Goal: Task Accomplishment & Management: Use online tool/utility

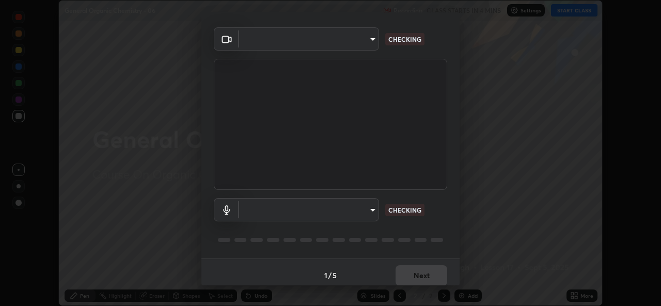
scroll to position [32, 0]
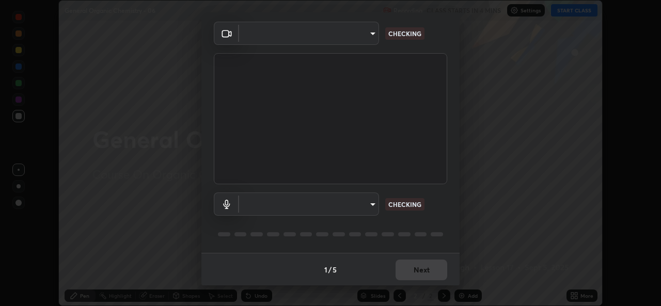
type input "05e0618f62b054dcc40553c7fbd7031c96524e68235480b96fb1515208e4dd7f"
click at [314, 209] on body "Erase all General Organic Chemistry - 06 Recording CLASS STARTS IN 4 MINS Setti…" at bounding box center [330, 153] width 661 height 306
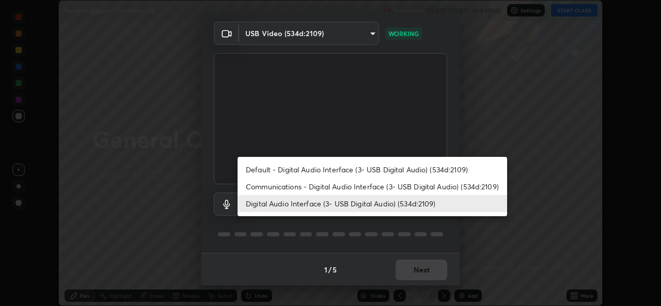
click at [325, 200] on li "Digital Audio Interface (3- USB Digital Audio) (534d:2109)" at bounding box center [371, 203] width 269 height 17
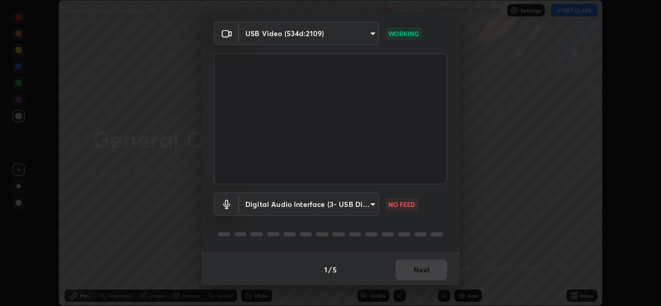
click at [418, 265] on div "1 / 5 Next" at bounding box center [330, 269] width 258 height 33
click at [419, 273] on div "1 / 5 Next" at bounding box center [330, 269] width 258 height 33
click at [351, 204] on body "Erase all General Organic Chemistry - 06 Recording CLASS STARTS IN 4 MINS Setti…" at bounding box center [330, 153] width 661 height 306
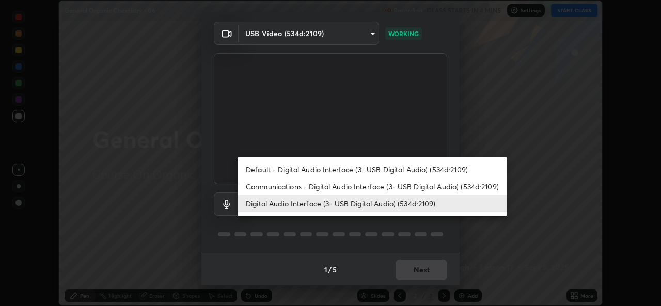
click at [328, 188] on li "Communications - Digital Audio Interface (3- USB Digital Audio) (534d:2109)" at bounding box center [371, 186] width 269 height 17
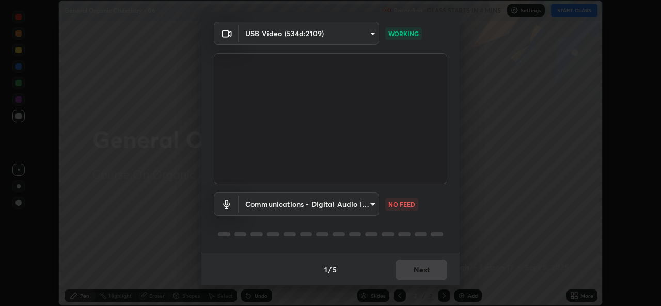
click at [327, 205] on li "Digital Audio Interface (3- USB Digital Audio) (534d:2109)" at bounding box center [338, 204] width 202 height 10
type input "9f550be56df35a7777e3246738e18588b2dd511c7d191a0186286be3b08ef4d4"
click at [336, 203] on body "Erase all General Organic Chemistry - 06 Recording CLASS STARTS IN 4 MINS Setti…" at bounding box center [330, 153] width 661 height 306
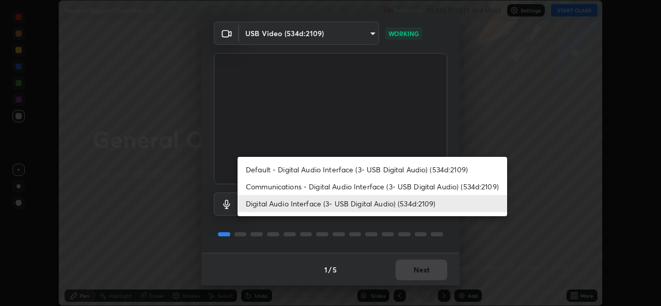
click at [415, 275] on div at bounding box center [330, 153] width 661 height 306
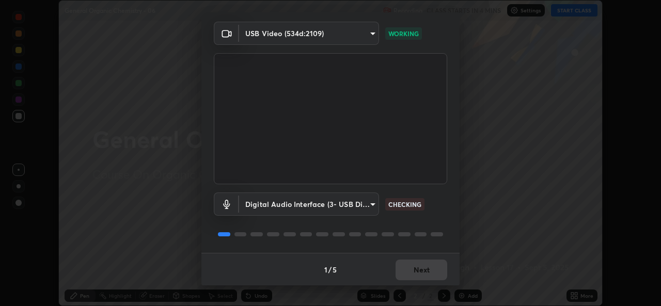
click at [419, 273] on div "Default - Digital Audio Interface (3- USB Digital Audio) (534d:2109) Communicat…" at bounding box center [330, 153] width 661 height 306
click at [419, 273] on div "1 / 5 Next" at bounding box center [330, 269] width 258 height 33
click at [422, 270] on div "1 / 5 Next" at bounding box center [330, 269] width 258 height 33
click at [424, 272] on div "1 / 5 Next" at bounding box center [330, 269] width 258 height 33
click at [426, 273] on div "1 / 5 Next" at bounding box center [330, 269] width 258 height 33
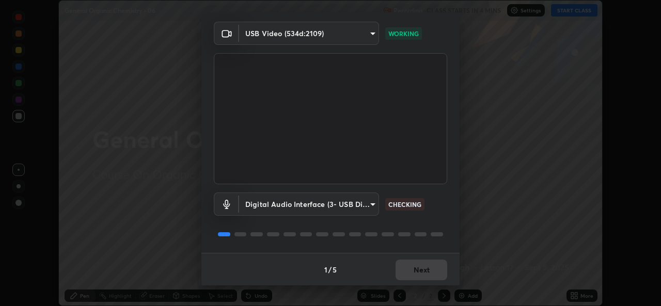
click at [423, 277] on div "1 / 5 Next" at bounding box center [330, 269] width 258 height 33
click at [425, 282] on div "1 / 5 Next" at bounding box center [330, 269] width 258 height 33
click at [426, 284] on div "1 / 5 Next" at bounding box center [330, 269] width 258 height 33
click at [425, 277] on div "1 / 5 Next" at bounding box center [330, 269] width 258 height 33
click at [427, 272] on div "1 / 5 Next" at bounding box center [330, 269] width 258 height 33
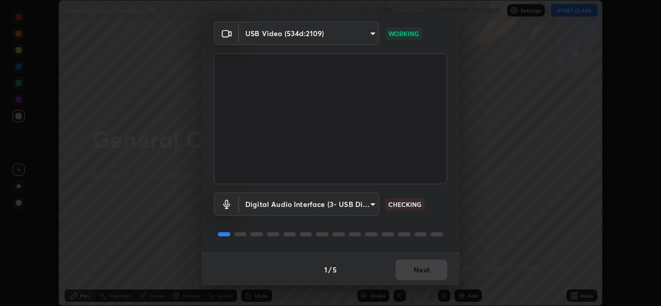
click at [428, 276] on div "1 / 5 Next" at bounding box center [330, 269] width 258 height 33
click at [431, 280] on div "1 / 5 Next" at bounding box center [330, 269] width 258 height 33
click at [433, 275] on div "1 / 5 Next" at bounding box center [330, 269] width 258 height 33
click at [433, 269] on div "1 / 5 Next" at bounding box center [330, 269] width 258 height 33
click at [427, 269] on div "1 / 5 Next" at bounding box center [330, 269] width 258 height 33
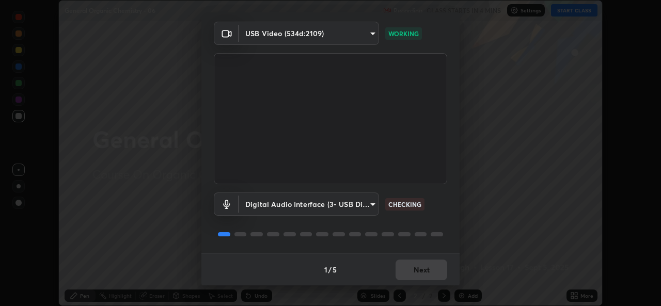
click at [428, 271] on div "1 / 5 Next" at bounding box center [330, 269] width 258 height 33
click at [426, 271] on div "1 / 5 Next" at bounding box center [330, 269] width 258 height 33
click at [429, 269] on div "1 / 5 Next" at bounding box center [330, 269] width 258 height 33
click at [428, 271] on div "1 / 5 Next" at bounding box center [330, 269] width 258 height 33
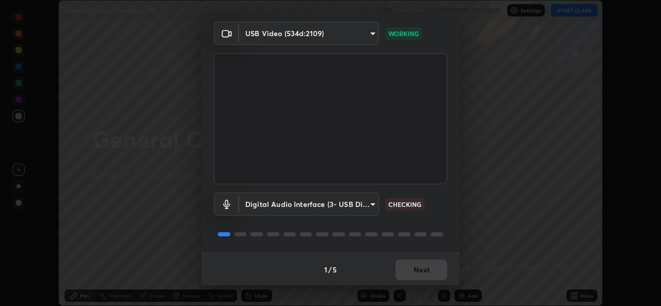
click at [427, 270] on div "1 / 5 Next" at bounding box center [330, 269] width 258 height 33
click at [431, 270] on div "1 / 5 Next" at bounding box center [330, 269] width 258 height 33
click at [428, 279] on button "Next" at bounding box center [421, 270] width 52 height 21
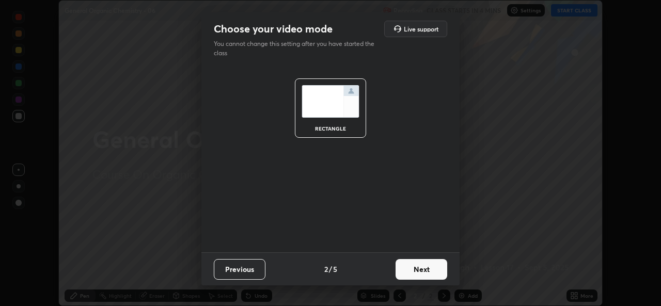
scroll to position [0, 0]
click at [428, 273] on button "Next" at bounding box center [421, 269] width 52 height 21
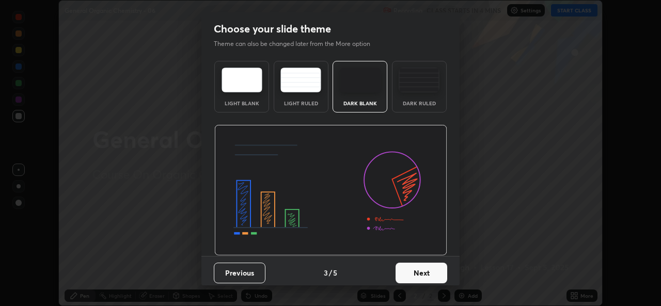
click at [434, 269] on button "Next" at bounding box center [421, 273] width 52 height 21
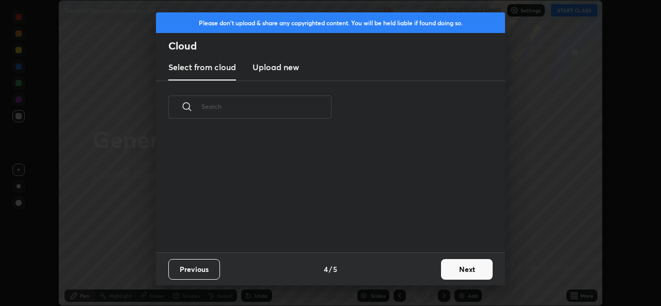
click at [442, 274] on button "Next" at bounding box center [467, 269] width 52 height 21
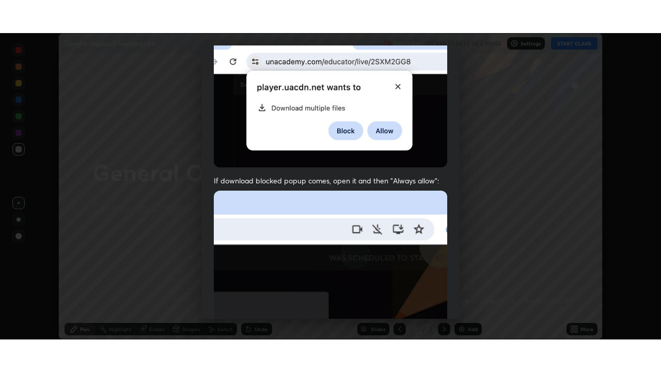
scroll to position [243, 0]
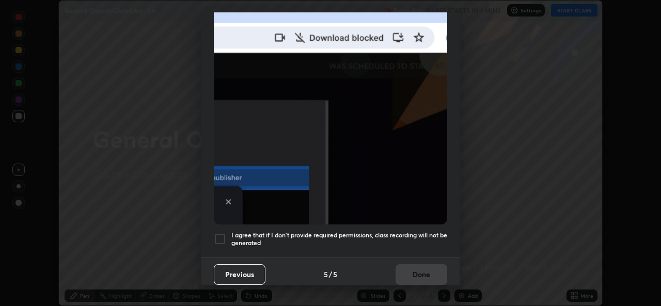
click at [219, 236] on div at bounding box center [220, 239] width 12 height 12
click at [406, 272] on button "Done" at bounding box center [421, 274] width 52 height 21
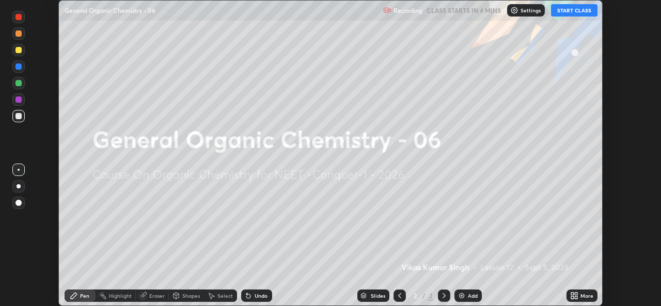
click at [575, 294] on icon at bounding box center [575, 294] width 3 height 3
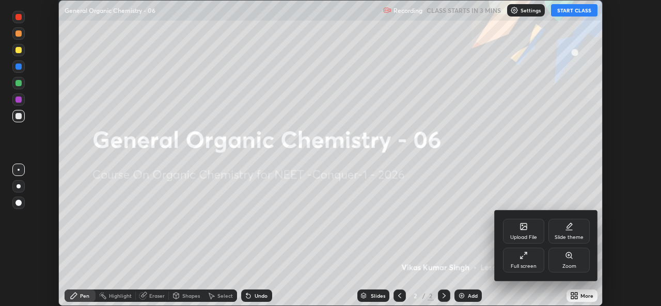
click at [524, 262] on div "Full screen" at bounding box center [523, 260] width 41 height 25
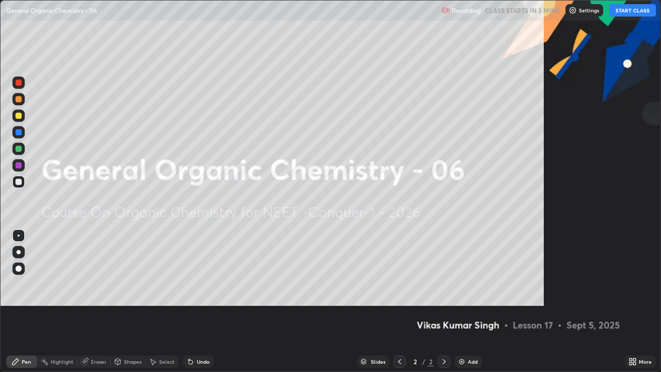
scroll to position [372, 661]
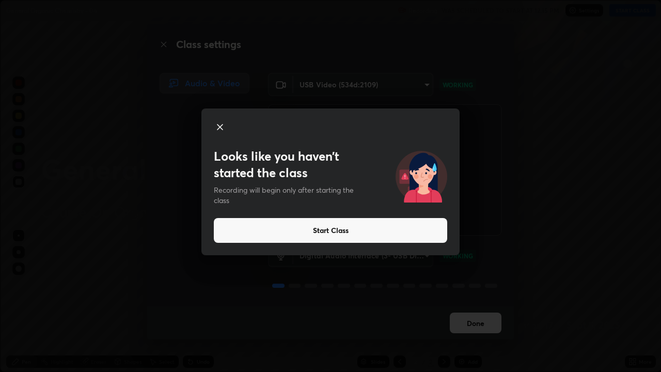
click at [388, 230] on button "Start Class" at bounding box center [330, 230] width 233 height 25
click at [386, 228] on button "Start Class" at bounding box center [330, 230] width 233 height 25
click at [379, 227] on button "Start Class" at bounding box center [330, 230] width 233 height 25
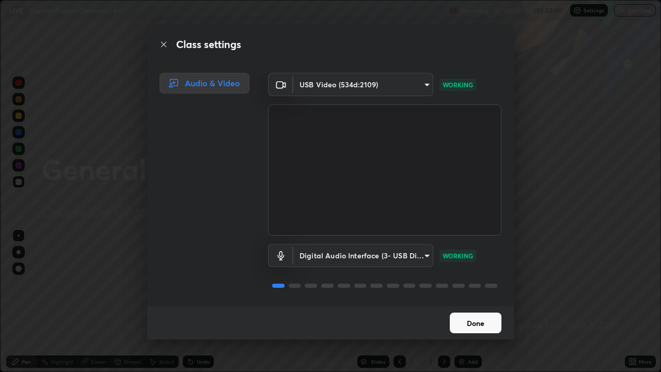
click at [473, 306] on button "Done" at bounding box center [476, 322] width 52 height 21
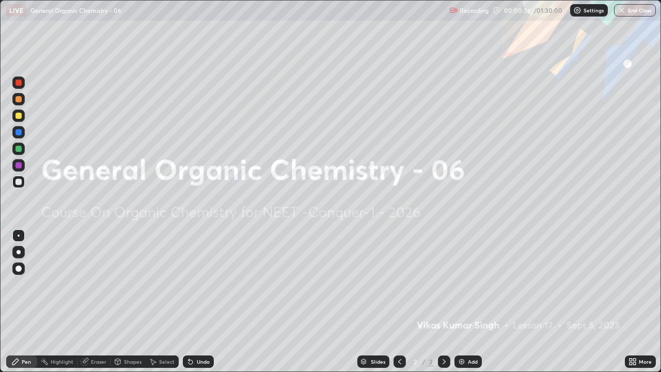
click at [469, 306] on div "Add" at bounding box center [473, 361] width 10 height 5
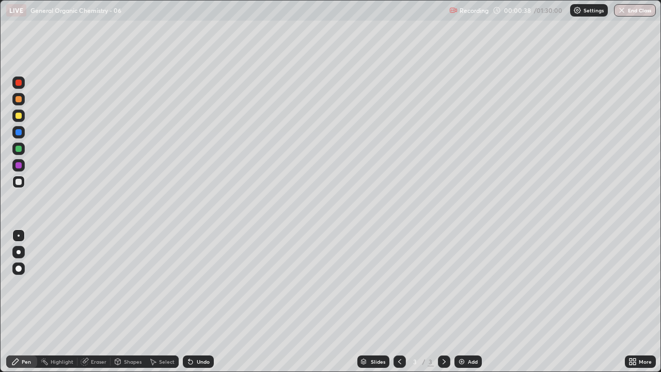
click at [18, 182] on div at bounding box center [18, 182] width 6 height 6
click at [20, 114] on div at bounding box center [18, 116] width 6 height 6
click at [22, 184] on div at bounding box center [18, 181] width 12 height 12
click at [19, 165] on div at bounding box center [18, 165] width 6 height 6
click at [21, 117] on div at bounding box center [18, 116] width 6 height 6
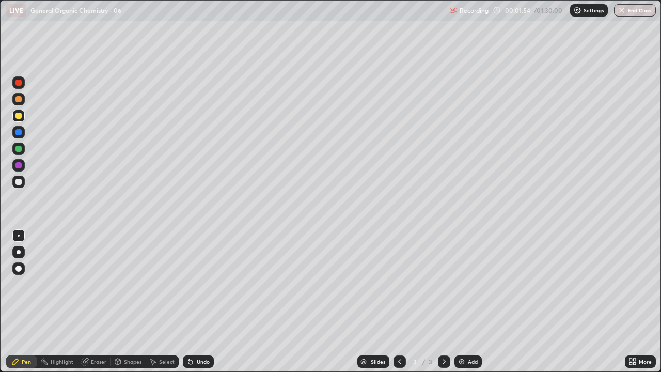
click at [20, 183] on div at bounding box center [18, 182] width 6 height 6
click at [99, 306] on div "Eraser" at bounding box center [98, 361] width 15 height 5
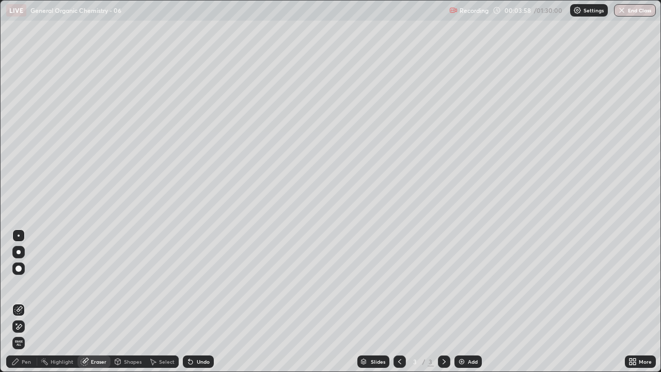
click at [25, 306] on div "Pen" at bounding box center [26, 361] width 9 height 5
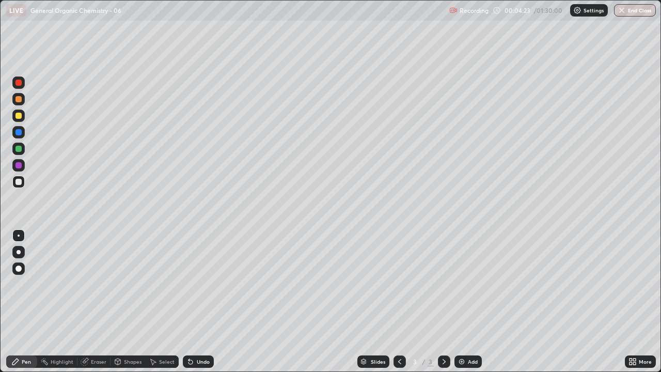
click at [478, 306] on div "Add" at bounding box center [467, 361] width 27 height 12
click at [19, 100] on div at bounding box center [18, 99] width 6 height 6
click at [24, 182] on div at bounding box center [18, 181] width 12 height 12
click at [197, 306] on div "Undo" at bounding box center [203, 361] width 13 height 5
click at [104, 306] on div "Eraser" at bounding box center [98, 361] width 15 height 5
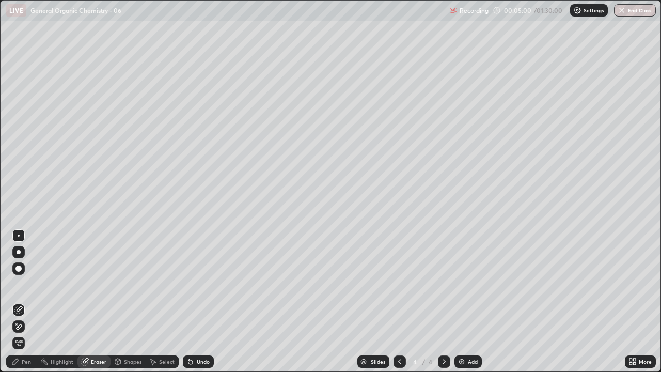
click at [27, 306] on div "Pen" at bounding box center [26, 361] width 9 height 5
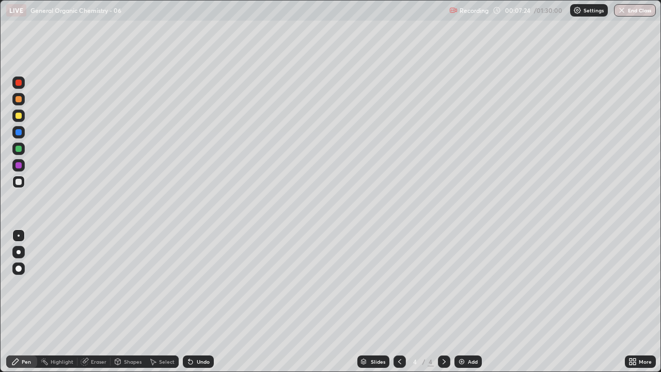
click at [471, 306] on div "Add" at bounding box center [473, 361] width 10 height 5
click at [20, 82] on div at bounding box center [18, 82] width 6 height 6
click at [204, 306] on div "Undo" at bounding box center [198, 361] width 31 height 12
click at [22, 185] on div at bounding box center [18, 181] width 12 height 12
click at [19, 116] on div at bounding box center [18, 116] width 6 height 6
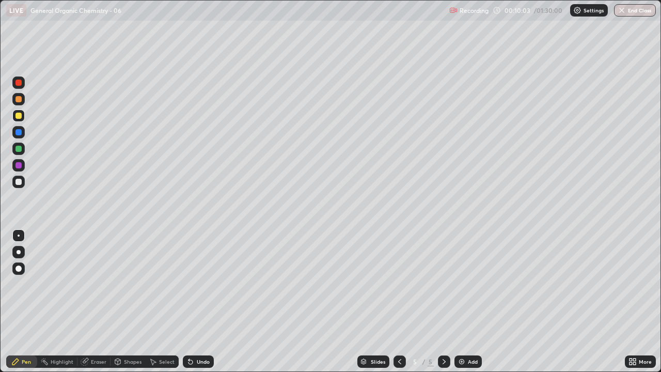
click at [20, 184] on div at bounding box center [18, 182] width 6 height 6
click at [21, 149] on div at bounding box center [18, 149] width 6 height 6
click at [477, 306] on div "Add" at bounding box center [467, 361] width 27 height 12
click at [21, 116] on div at bounding box center [18, 116] width 6 height 6
click at [22, 138] on div at bounding box center [18, 132] width 12 height 12
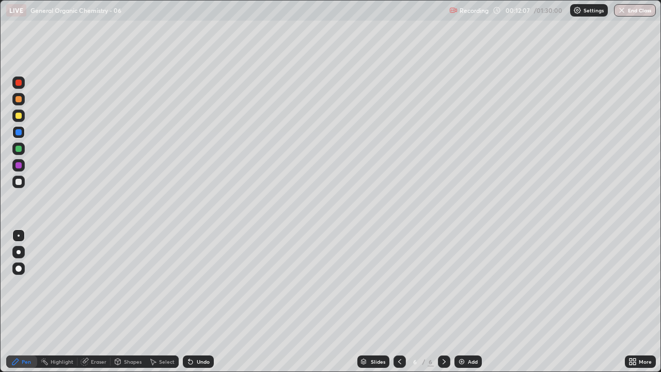
click at [21, 183] on div at bounding box center [18, 182] width 6 height 6
click at [200, 306] on div "Undo" at bounding box center [198, 361] width 31 height 12
click at [196, 306] on div "Undo" at bounding box center [198, 361] width 31 height 12
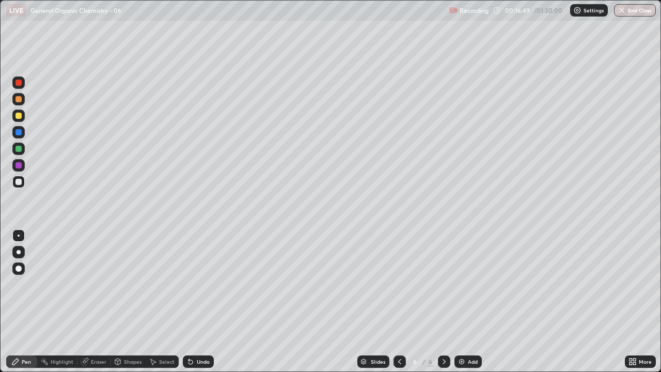
click at [196, 306] on div "Undo" at bounding box center [198, 361] width 31 height 12
click at [192, 306] on div "Undo" at bounding box center [198, 361] width 31 height 12
click at [471, 306] on div "Add" at bounding box center [473, 361] width 10 height 5
click at [398, 306] on icon at bounding box center [399, 361] width 8 height 8
click at [443, 306] on icon at bounding box center [443, 361] width 3 height 5
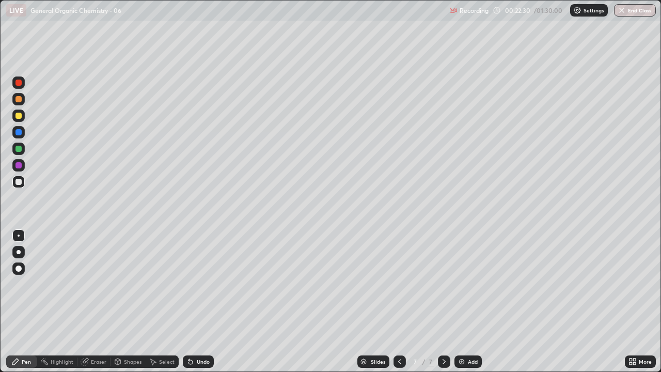
click at [472, 306] on div "Add" at bounding box center [467, 361] width 27 height 12
click at [21, 184] on div at bounding box center [18, 181] width 12 height 12
click at [200, 306] on div "Undo" at bounding box center [203, 361] width 13 height 5
click at [471, 306] on div "Add" at bounding box center [473, 361] width 10 height 5
click at [198, 306] on div "Undo" at bounding box center [203, 361] width 13 height 5
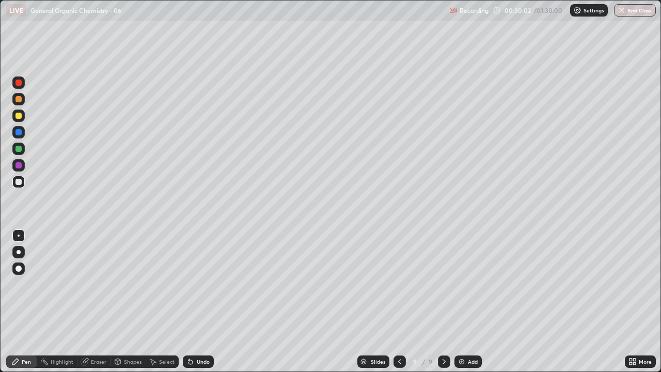
click at [197, 306] on div "Undo" at bounding box center [203, 361] width 13 height 5
click at [193, 306] on div "Undo" at bounding box center [198, 361] width 31 height 12
click at [19, 100] on div at bounding box center [18, 99] width 6 height 6
click at [442, 306] on icon at bounding box center [444, 361] width 8 height 8
click at [474, 306] on div "Add" at bounding box center [473, 361] width 10 height 5
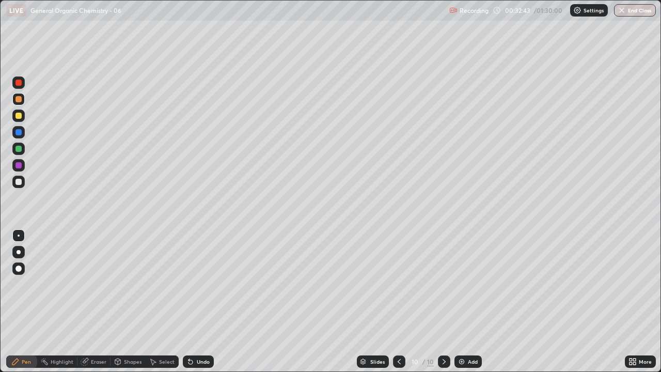
click at [19, 177] on div at bounding box center [18, 181] width 12 height 12
click at [19, 114] on div at bounding box center [18, 116] width 6 height 6
click at [23, 182] on div at bounding box center [18, 181] width 12 height 12
click at [21, 184] on div at bounding box center [18, 181] width 12 height 12
click at [21, 166] on div at bounding box center [18, 165] width 6 height 6
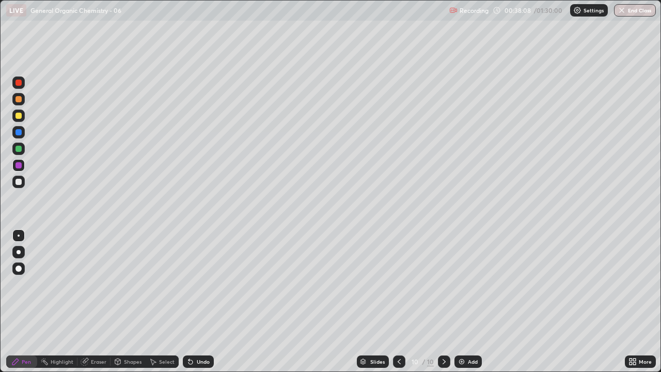
click at [16, 183] on div at bounding box center [18, 182] width 6 height 6
click at [20, 148] on div at bounding box center [18, 149] width 6 height 6
click at [18, 182] on div at bounding box center [18, 182] width 6 height 6
click at [24, 98] on div at bounding box center [18, 99] width 12 height 12
click at [473, 306] on div "Add" at bounding box center [473, 361] width 10 height 5
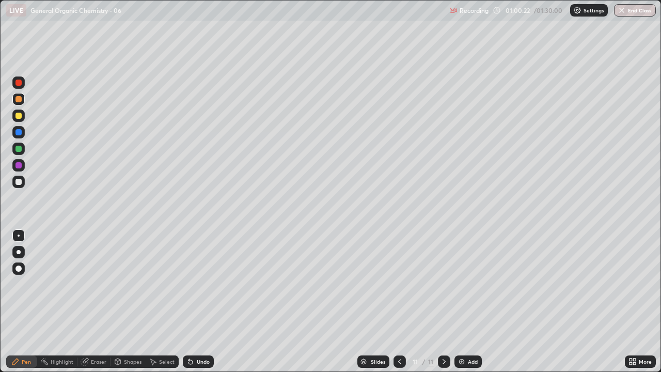
click at [22, 181] on div at bounding box center [18, 181] width 12 height 12
click at [21, 165] on div at bounding box center [18, 165] width 6 height 6
click at [22, 182] on div at bounding box center [18, 181] width 12 height 12
click at [201, 306] on div "Undo" at bounding box center [203, 361] width 13 height 5
click at [19, 148] on div at bounding box center [18, 149] width 6 height 6
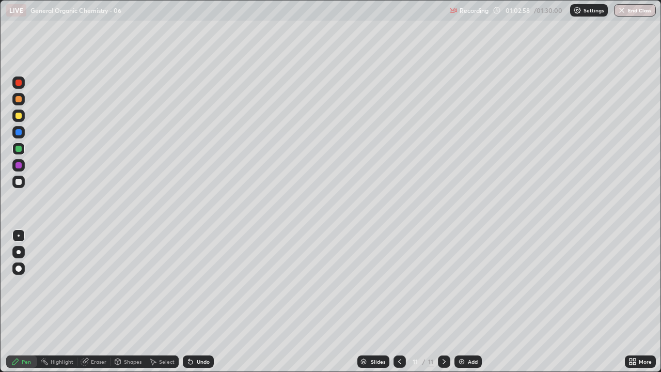
click at [21, 180] on div at bounding box center [18, 182] width 6 height 6
click at [23, 150] on div at bounding box center [18, 148] width 12 height 12
click at [19, 165] on div at bounding box center [18, 165] width 6 height 6
click at [21, 186] on div at bounding box center [18, 181] width 12 height 12
click at [201, 306] on div "Undo" at bounding box center [203, 361] width 13 height 5
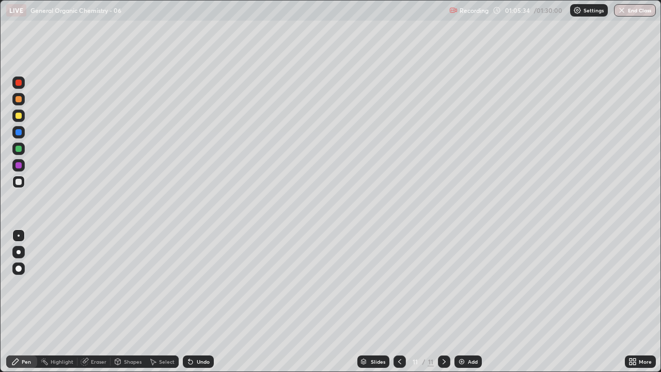
click at [200, 306] on div "Undo" at bounding box center [198, 361] width 31 height 12
click at [636, 12] on button "End Class" at bounding box center [635, 10] width 42 height 12
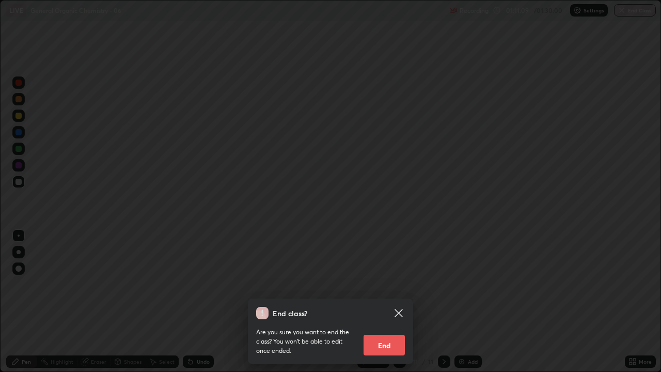
click at [379, 306] on button "End" at bounding box center [383, 344] width 41 height 21
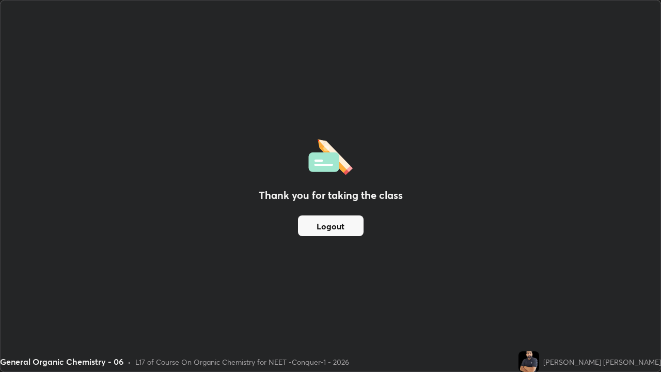
click at [337, 225] on button "Logout" at bounding box center [331, 225] width 66 height 21
click at [328, 222] on button "Logout" at bounding box center [331, 225] width 66 height 21
click at [325, 228] on button "Logout" at bounding box center [331, 225] width 66 height 21
